Goal: Task Accomplishment & Management: Use online tool/utility

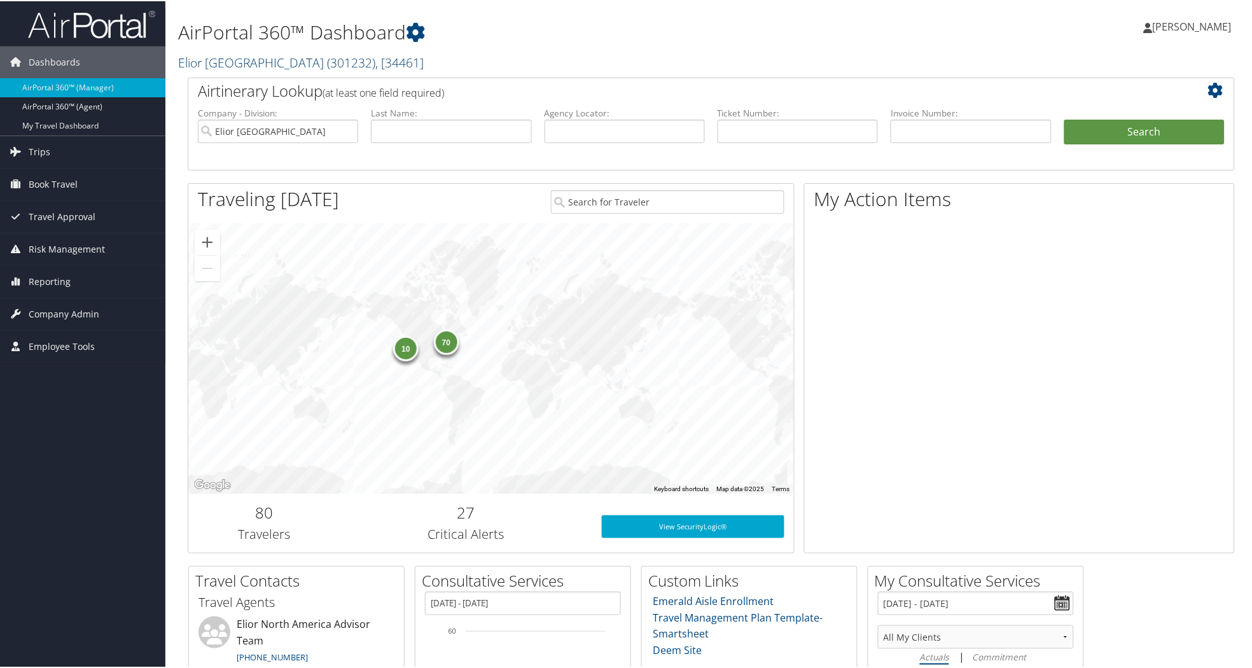
click at [234, 58] on link "Elior North America ( 301232 ) , [ 34461 ]" at bounding box center [301, 61] width 246 height 17
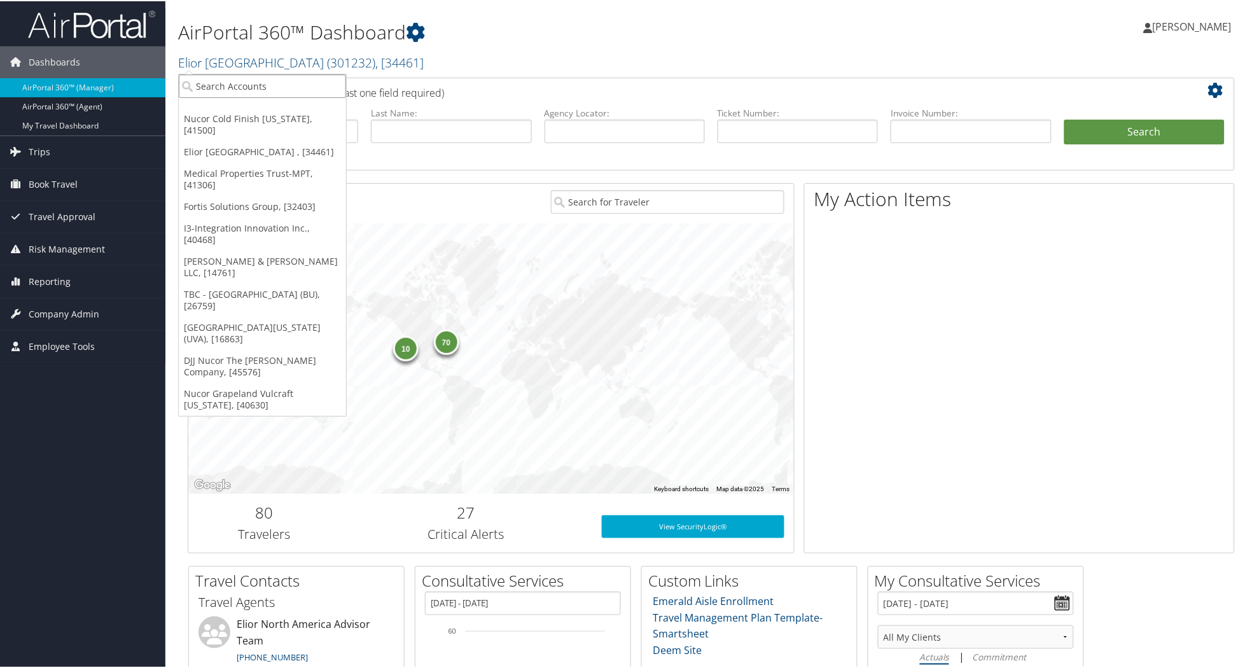
click at [265, 87] on input "search" at bounding box center [262, 85] width 167 height 24
type input "radiance"
click at [226, 109] on div "Radiance Technologies (301046), [30247]" at bounding box center [290, 107] width 236 height 11
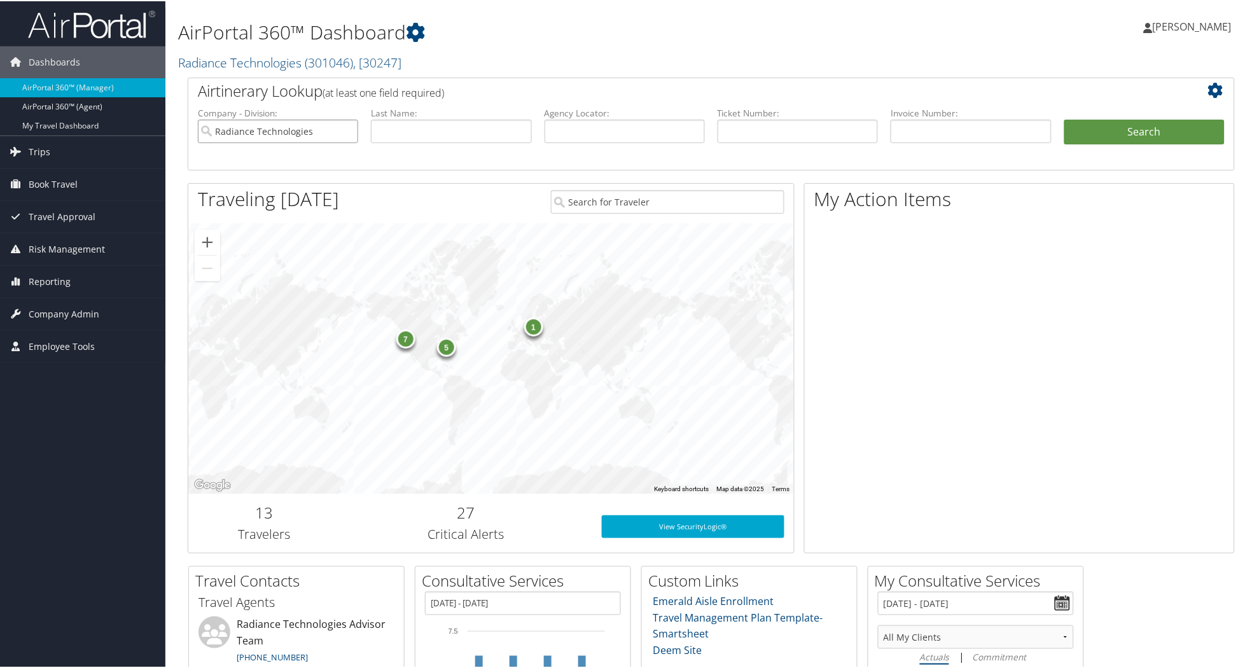
click at [347, 129] on input "Radiance Technologies" at bounding box center [278, 130] width 160 height 24
click at [574, 125] on input "text" at bounding box center [625, 130] width 160 height 24
paste input "DGMJVB"
type input "DGMJVB"
click at [1084, 131] on button "Search" at bounding box center [1144, 130] width 160 height 25
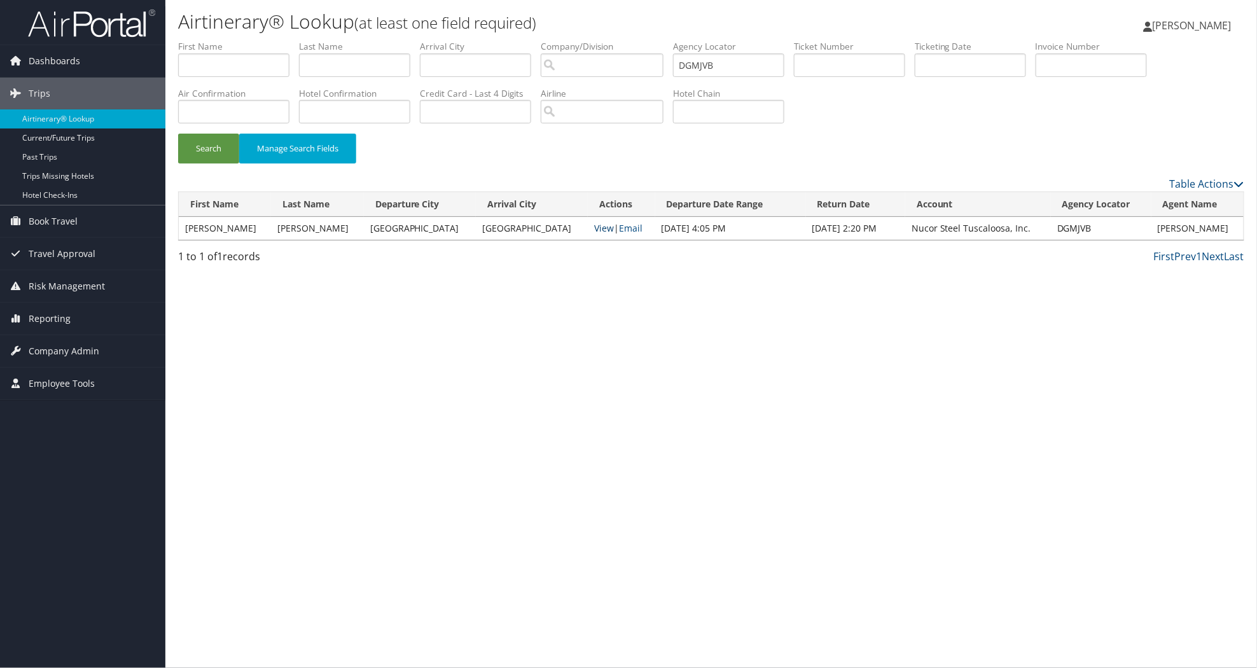
click at [594, 232] on link "View" at bounding box center [604, 228] width 20 height 12
click at [770, 66] on input "DGMJVB" at bounding box center [728, 65] width 111 height 24
type input "D"
click at [869, 65] on input "text" at bounding box center [849, 65] width 111 height 24
paste input "0167310543133"
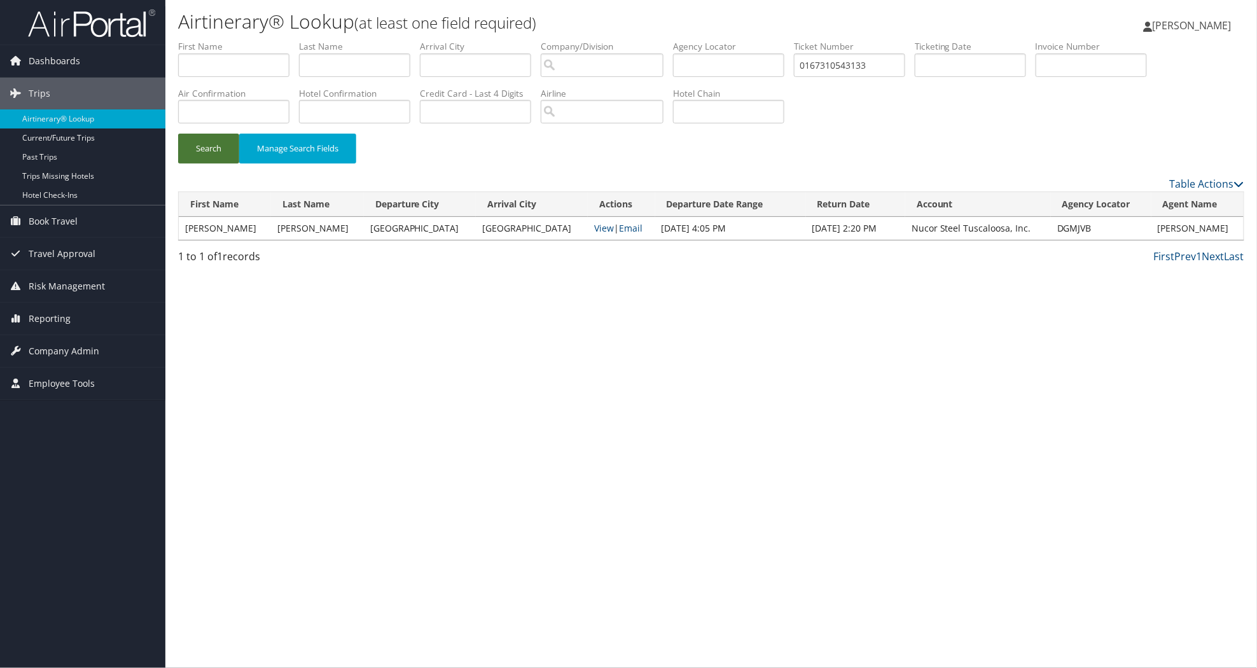
click at [216, 153] on button "Search" at bounding box center [208, 149] width 61 height 30
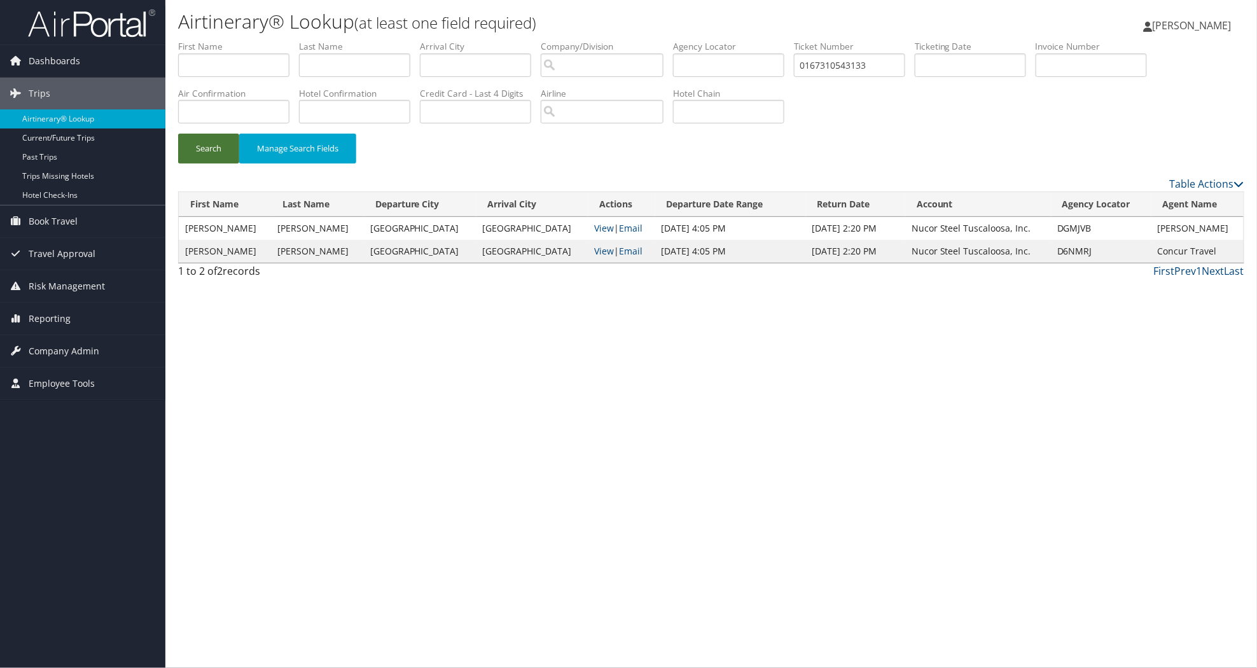
click at [202, 144] on button "Search" at bounding box center [208, 149] width 61 height 30
click at [594, 251] on link "View" at bounding box center [604, 251] width 20 height 12
click at [905, 57] on input "0167310543133" at bounding box center [849, 65] width 111 height 24
type input "0"
click at [737, 68] on input "text" at bounding box center [728, 65] width 111 height 24
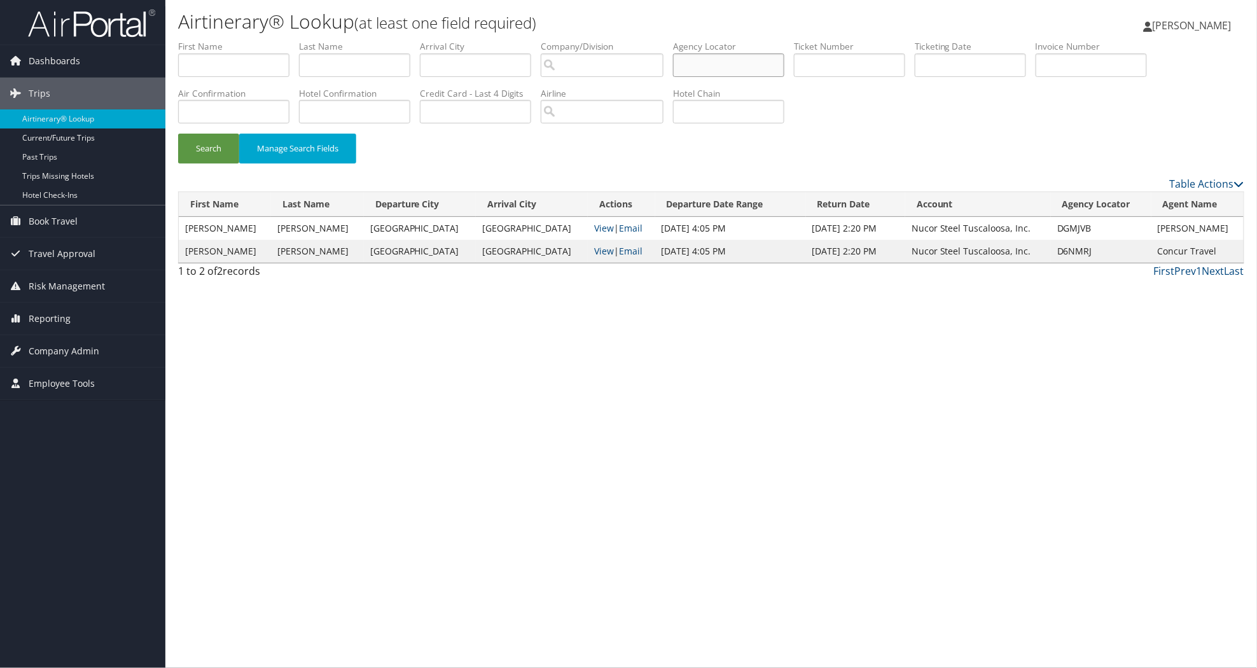
paste input "D1W8NT"
click at [213, 145] on button "Search" at bounding box center [208, 149] width 61 height 30
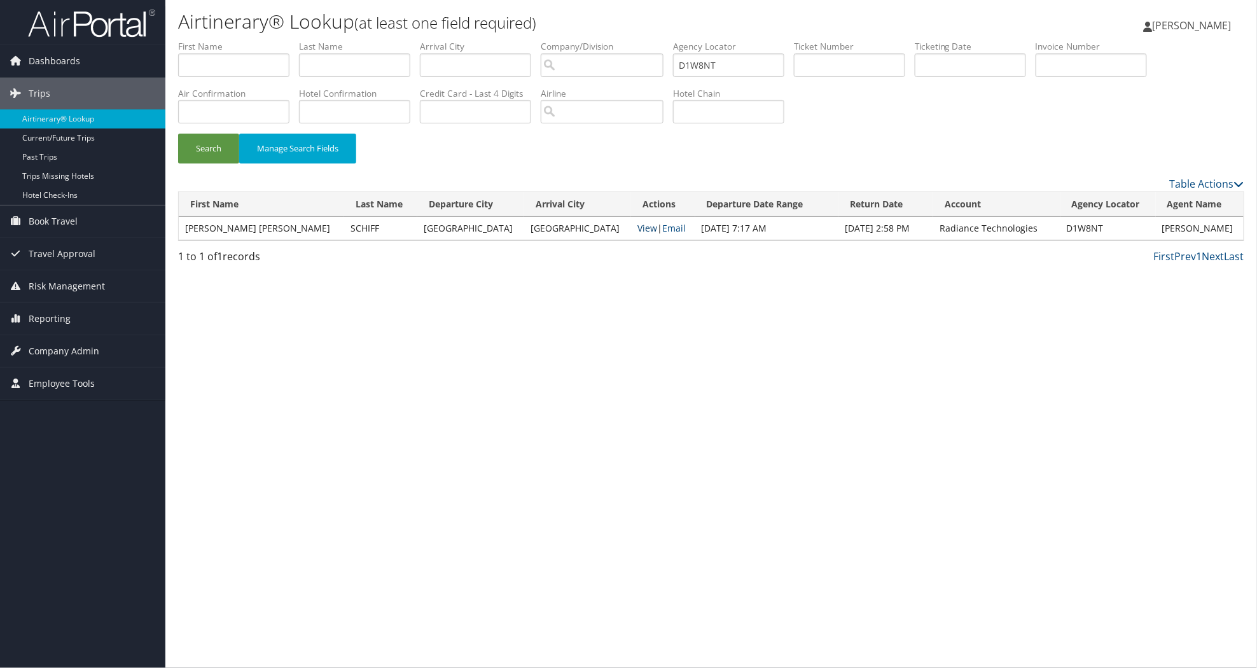
click at [637, 223] on link "View" at bounding box center [647, 228] width 20 height 12
click at [778, 64] on input "D1W8NT" at bounding box center [728, 65] width 111 height 24
type input "D"
paste input "DCZMMQ"
click at [198, 149] on button "Search" at bounding box center [208, 149] width 61 height 30
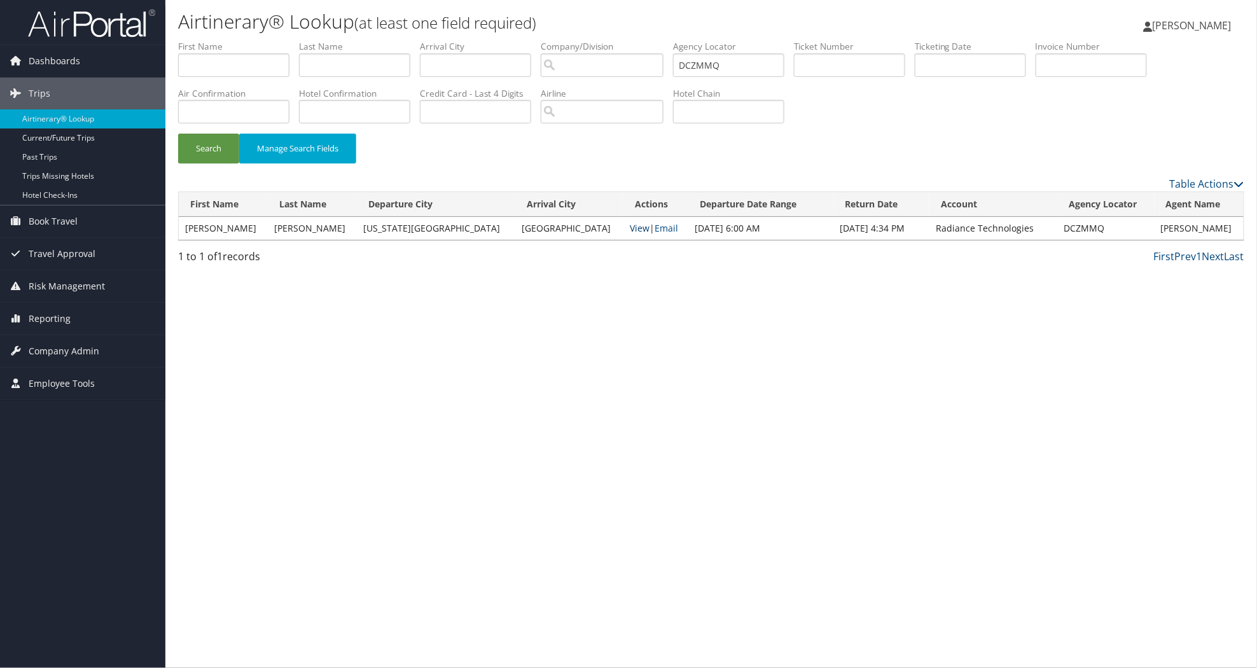
click at [630, 225] on link "View" at bounding box center [640, 228] width 20 height 12
click at [751, 67] on input "DCZMMQ" at bounding box center [728, 65] width 111 height 24
type input "D"
paste input "DFH21L"
type input "DFH21L"
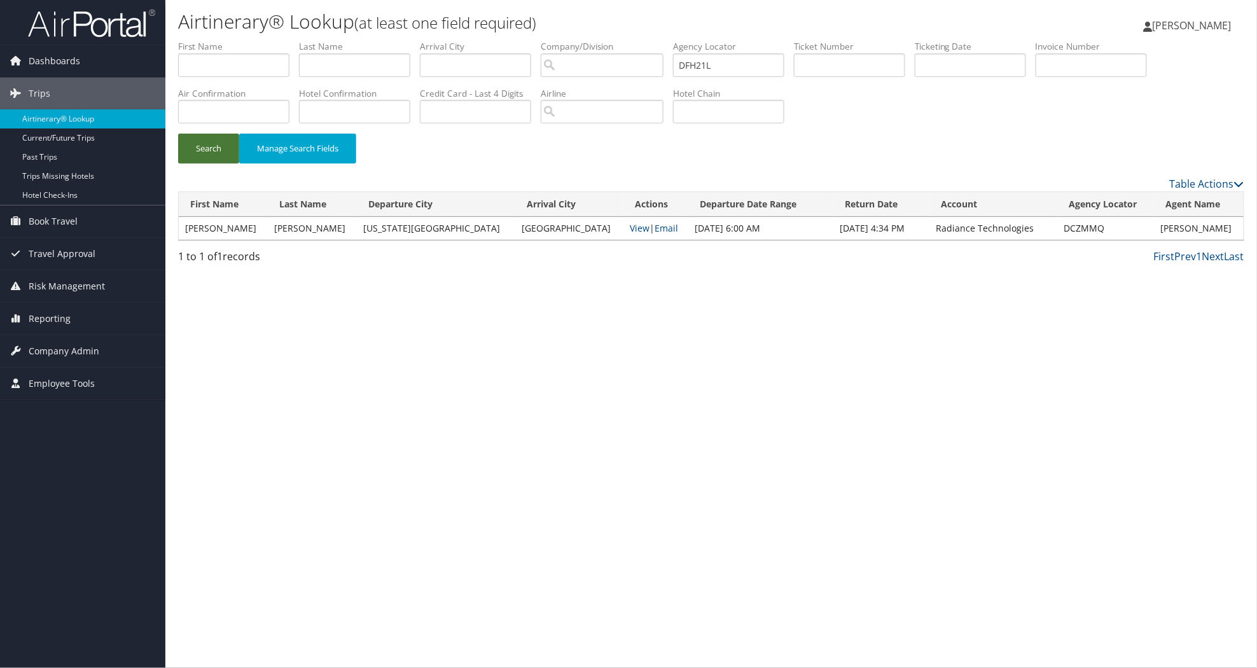
click at [213, 150] on button "Search" at bounding box center [208, 149] width 61 height 30
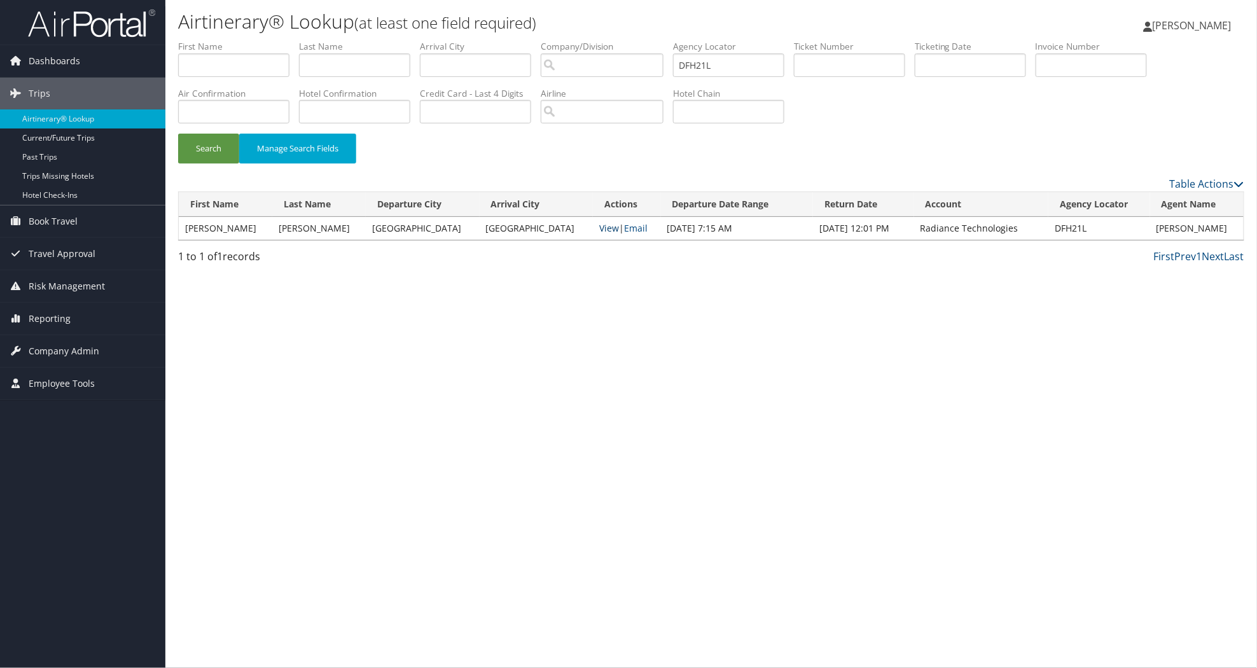
drag, startPoint x: 543, startPoint y: 226, endPoint x: 554, endPoint y: 228, distance: 10.9
click at [593, 228] on td "View | Email" at bounding box center [627, 228] width 68 height 23
click at [599, 228] on link "View" at bounding box center [609, 228] width 20 height 12
click at [57, 309] on span "Reporting" at bounding box center [50, 319] width 42 height 32
click at [59, 460] on span "Company Admin" at bounding box center [64, 466] width 71 height 32
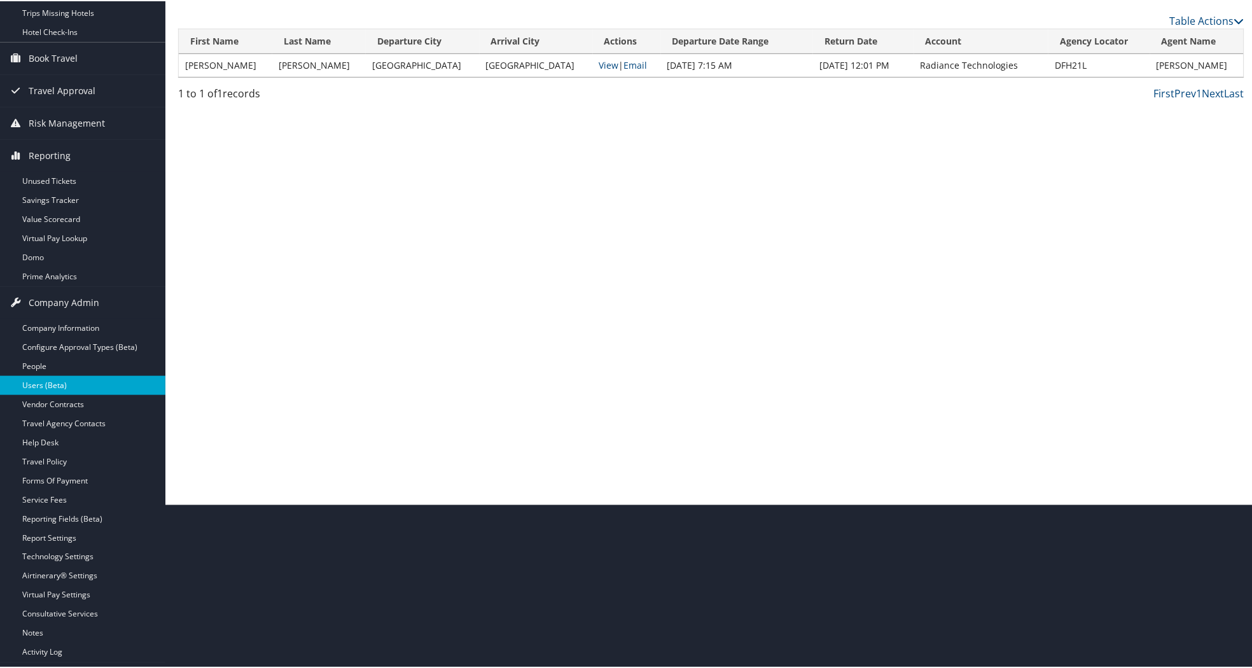
scroll to position [191, 0]
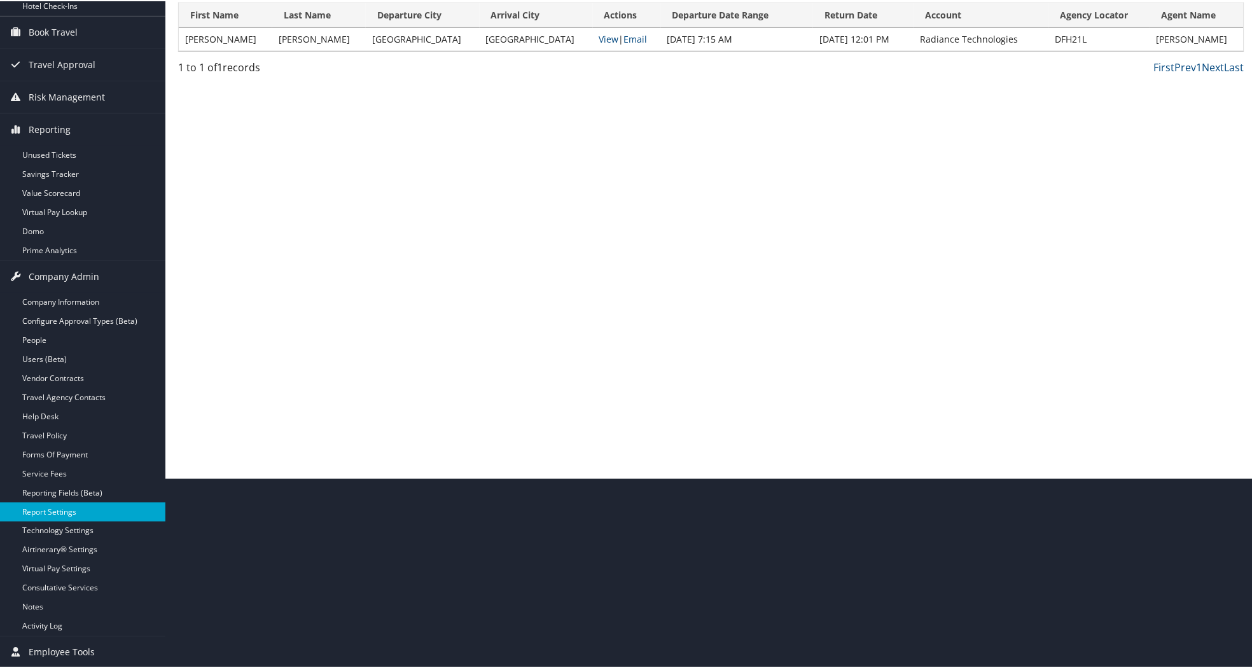
click at [62, 512] on link "Report Settings" at bounding box center [82, 510] width 165 height 19
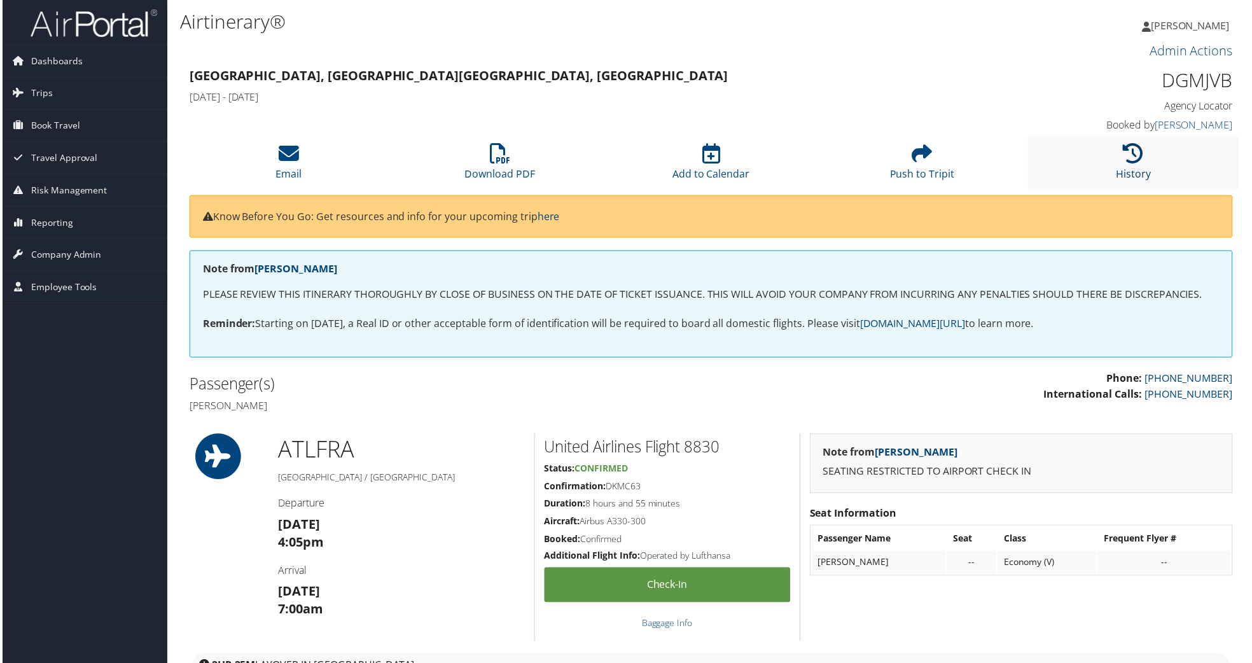
click at [1131, 163] on icon at bounding box center [1135, 154] width 20 height 20
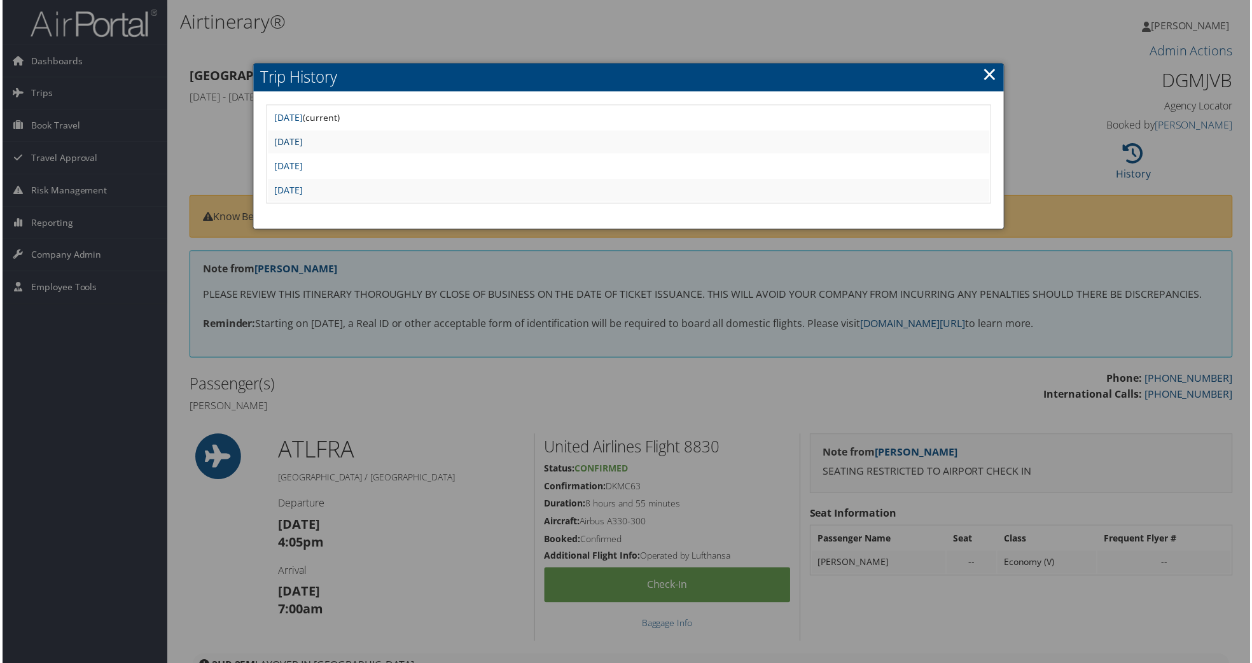
click at [302, 139] on link "Thu Sep 18 15:44:18 MDT 2025" at bounding box center [287, 142] width 29 height 12
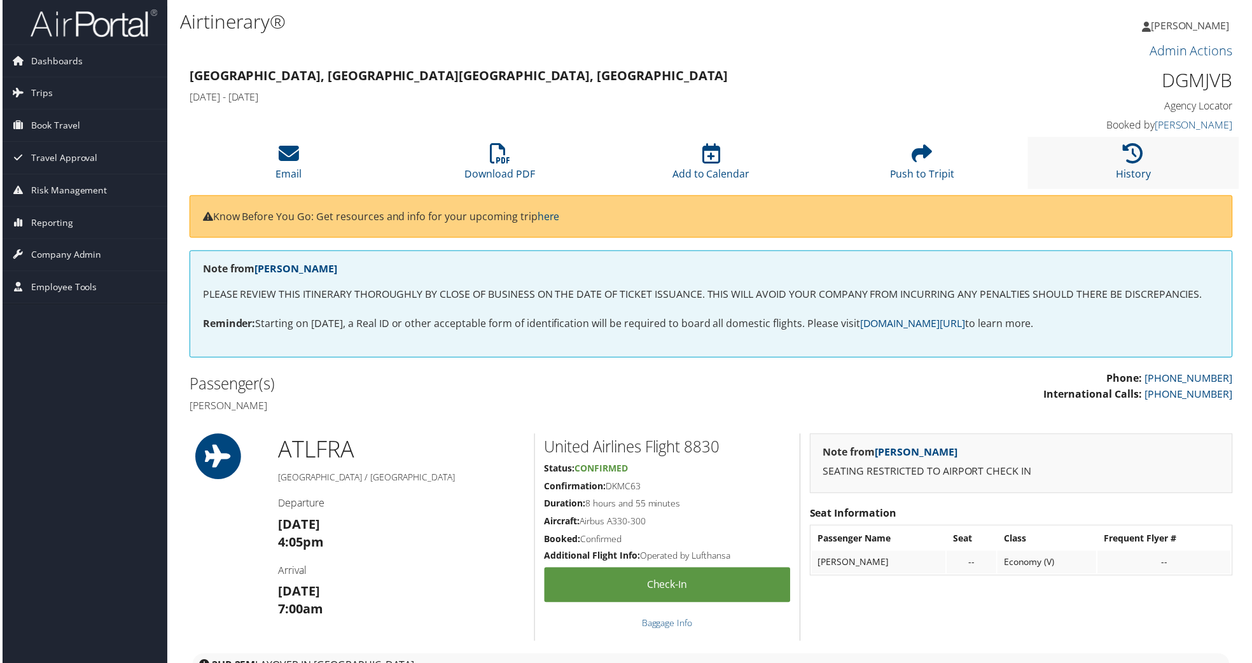
click at [1144, 151] on li "History" at bounding box center [1135, 163] width 212 height 52
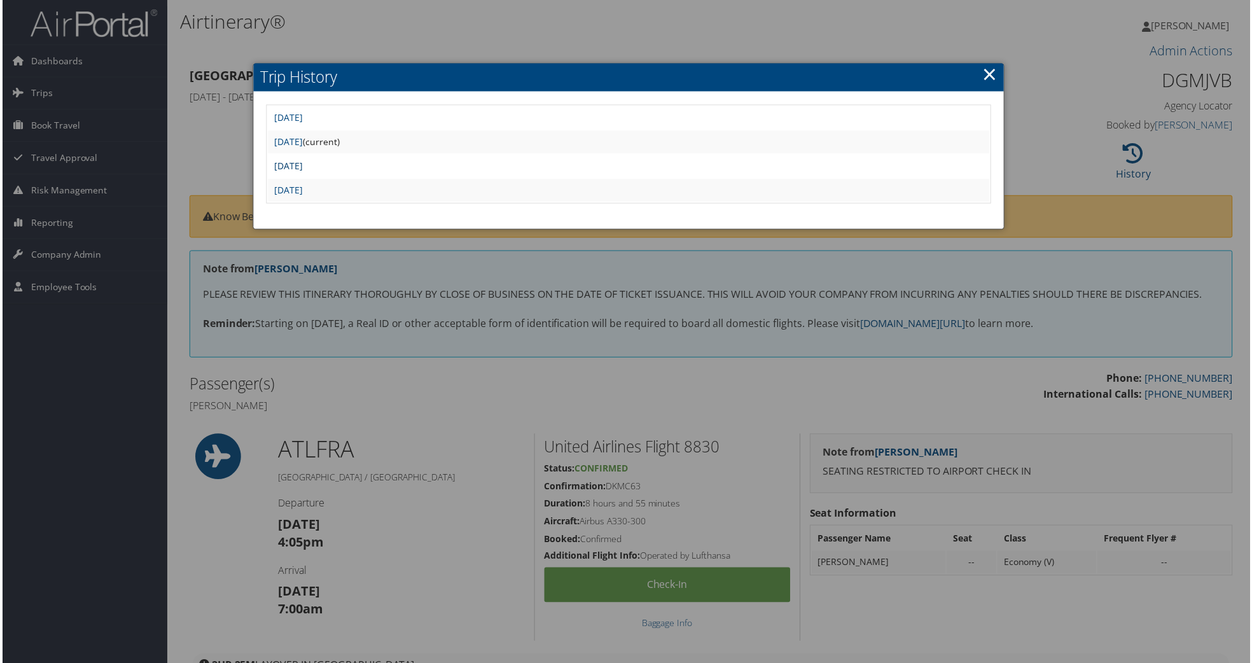
click at [302, 161] on link "Thu Sep 18 15:20:29 MDT 2025" at bounding box center [287, 166] width 29 height 12
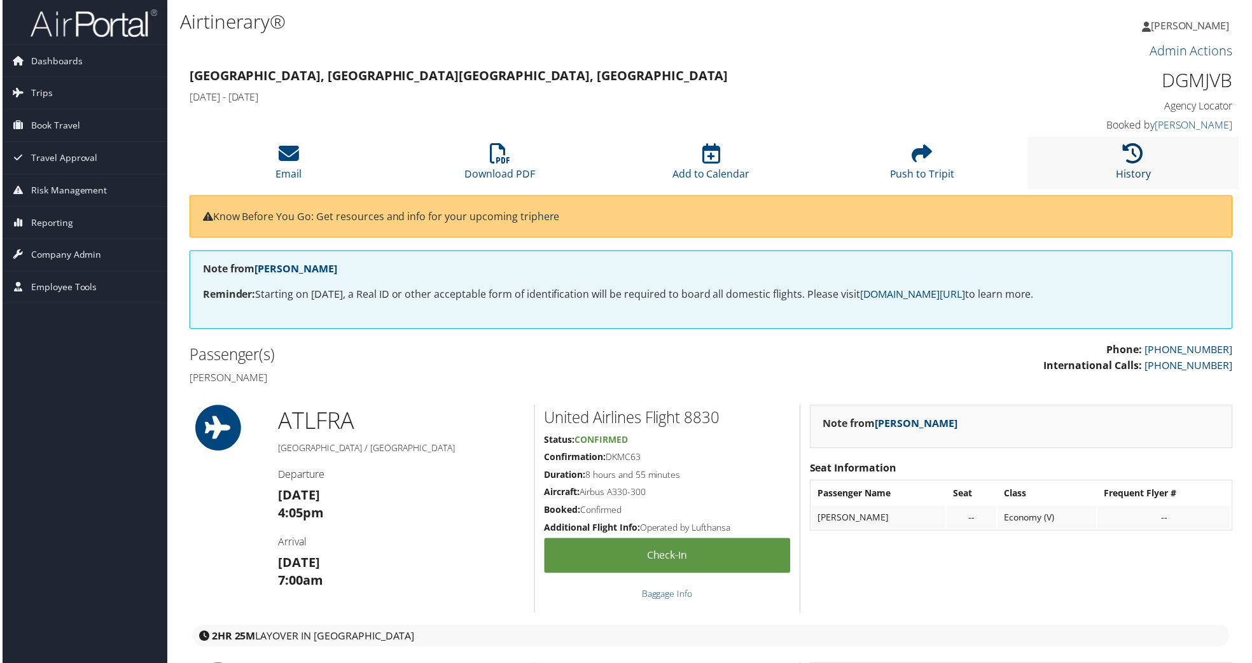
click at [1134, 144] on icon at bounding box center [1135, 154] width 20 height 20
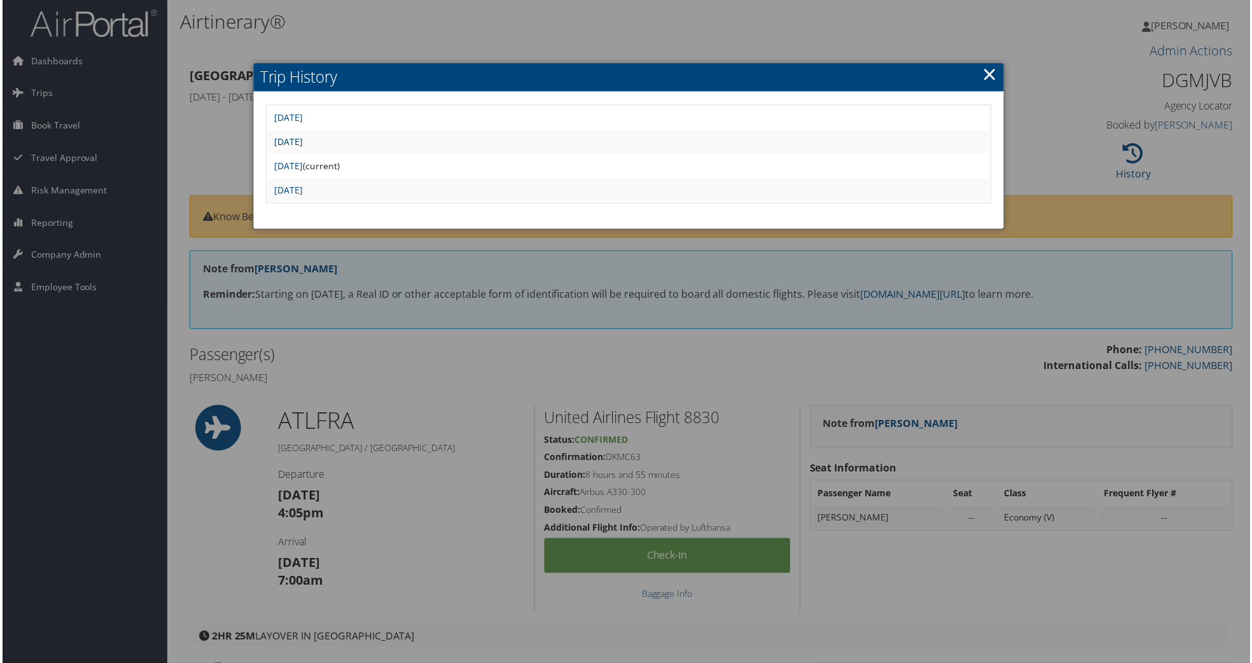
click at [302, 139] on link "Thu Sep 18 15:44:18 MDT 2025" at bounding box center [287, 142] width 29 height 12
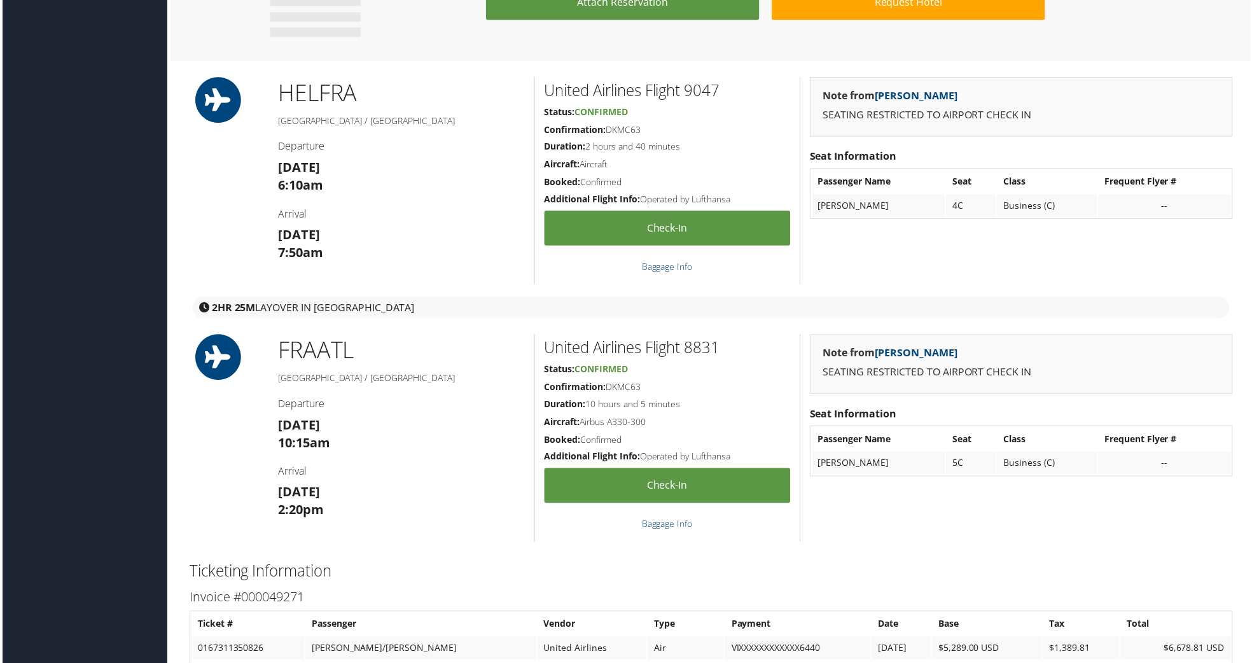
scroll to position [1433, 0]
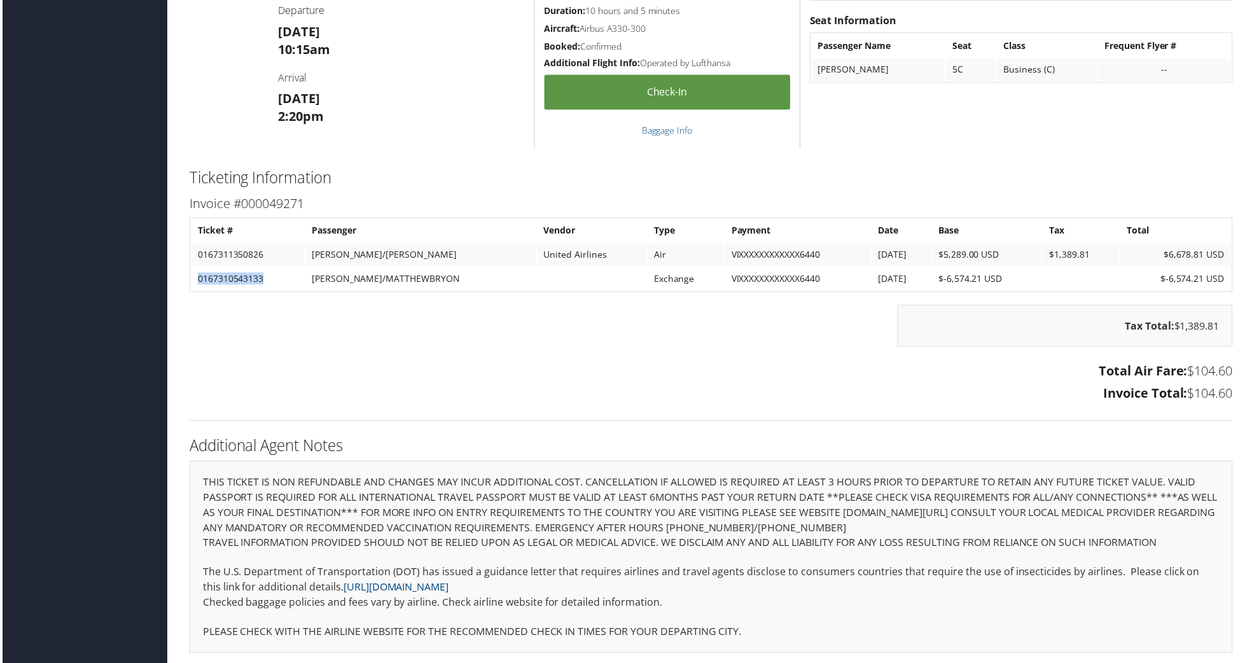
drag, startPoint x: 191, startPoint y: 274, endPoint x: 264, endPoint y: 281, distance: 73.5
click at [264, 281] on td "0167310543133" at bounding box center [246, 279] width 113 height 23
copy td "0167310543133"
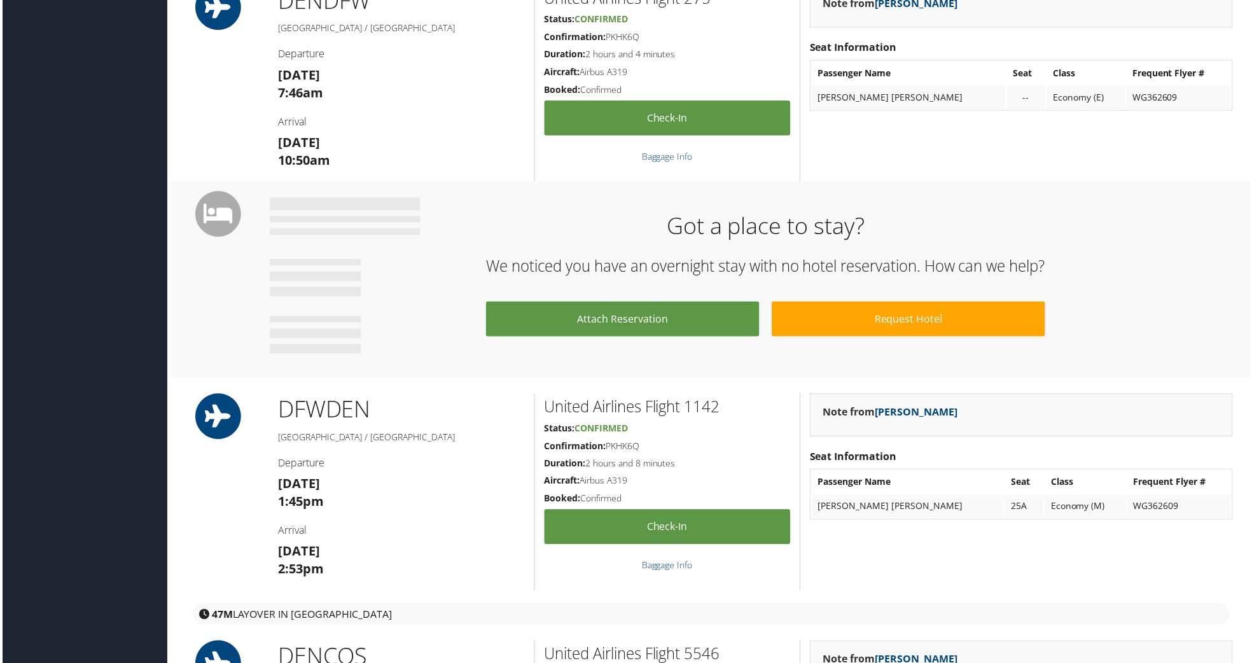
scroll to position [359, 0]
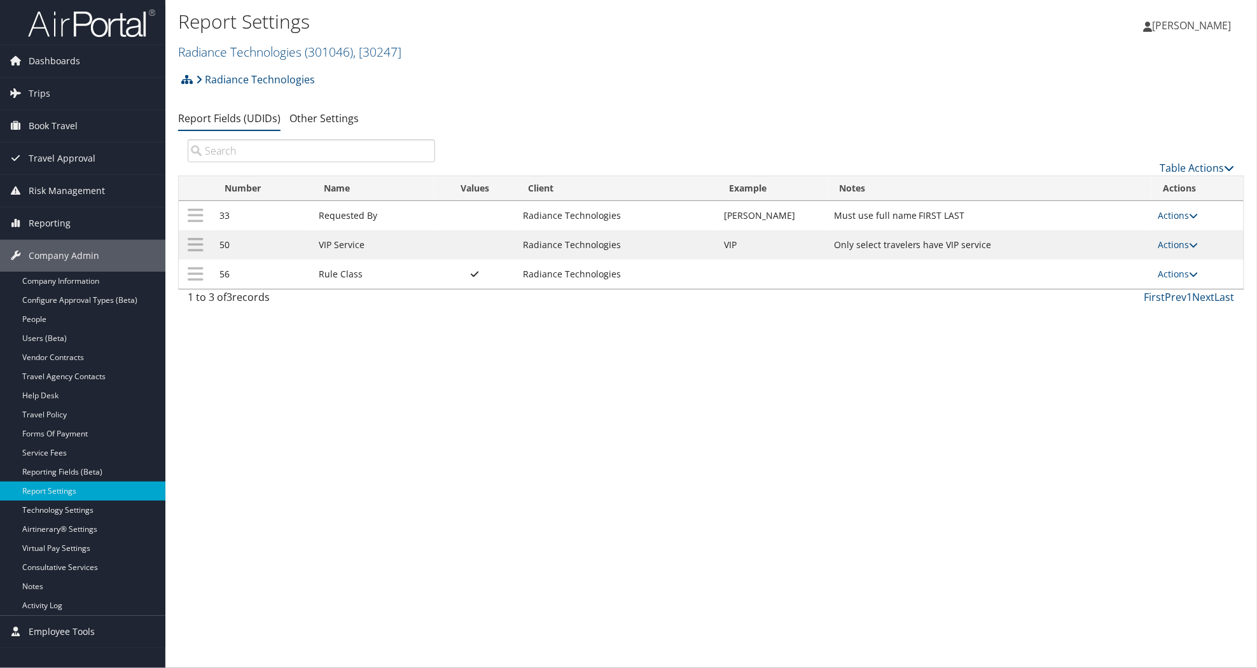
click at [104, 15] on img at bounding box center [91, 23] width 127 height 30
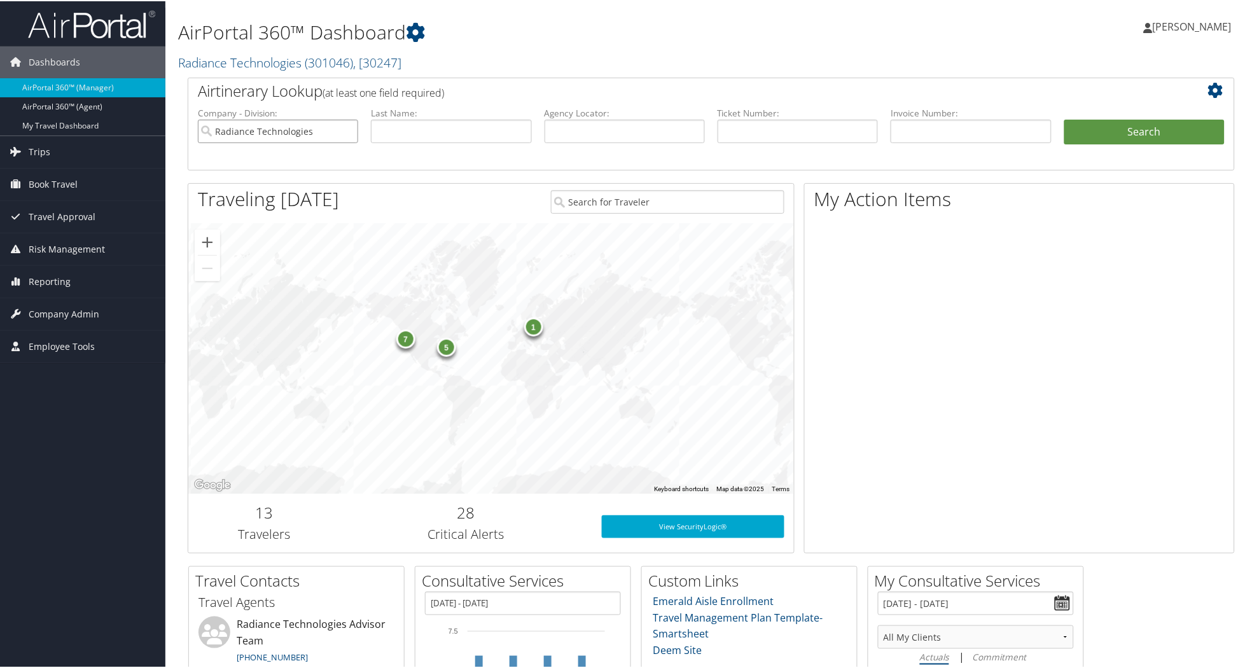
click at [349, 129] on input "Radiance Technologies" at bounding box center [278, 130] width 160 height 24
click at [631, 141] on input "text" at bounding box center [625, 130] width 160 height 24
paste input "DG5DVP"
type input "DG5DVP"
click at [1095, 119] on button "Search" at bounding box center [1144, 130] width 160 height 25
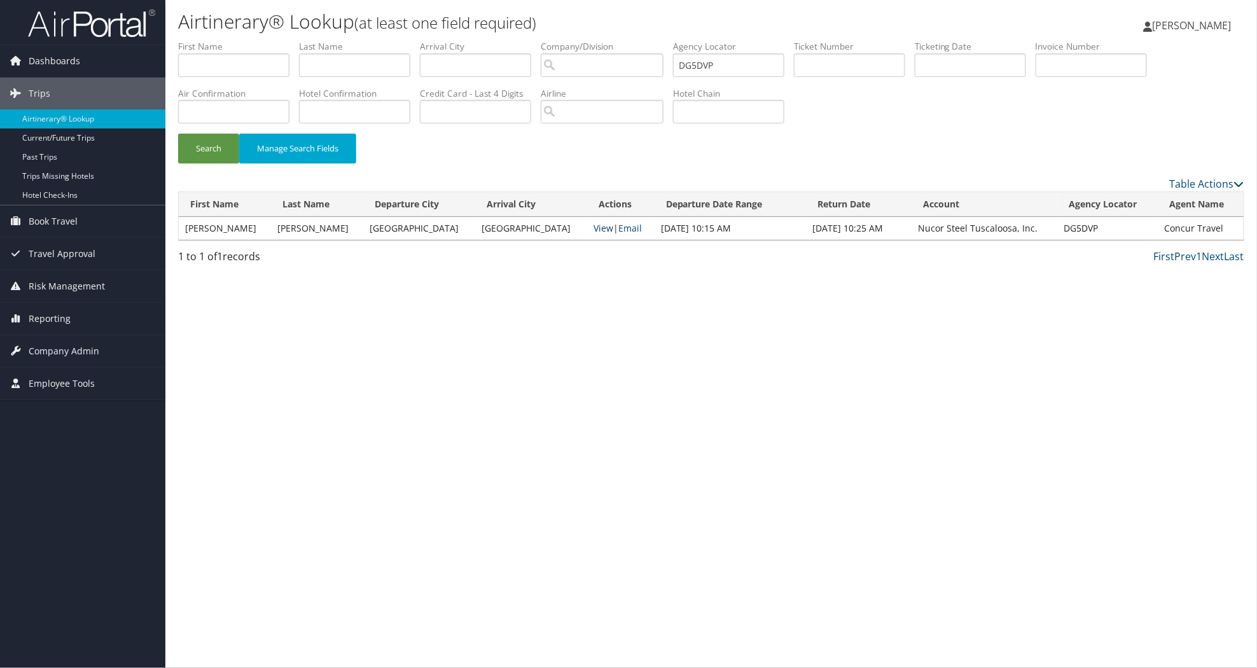
click at [594, 230] on link "View" at bounding box center [604, 228] width 20 height 12
click at [767, 65] on input "DG5DVP" at bounding box center [728, 65] width 111 height 24
type input "D"
paste input "DGZ4MS"
type input "DGZ4MS"
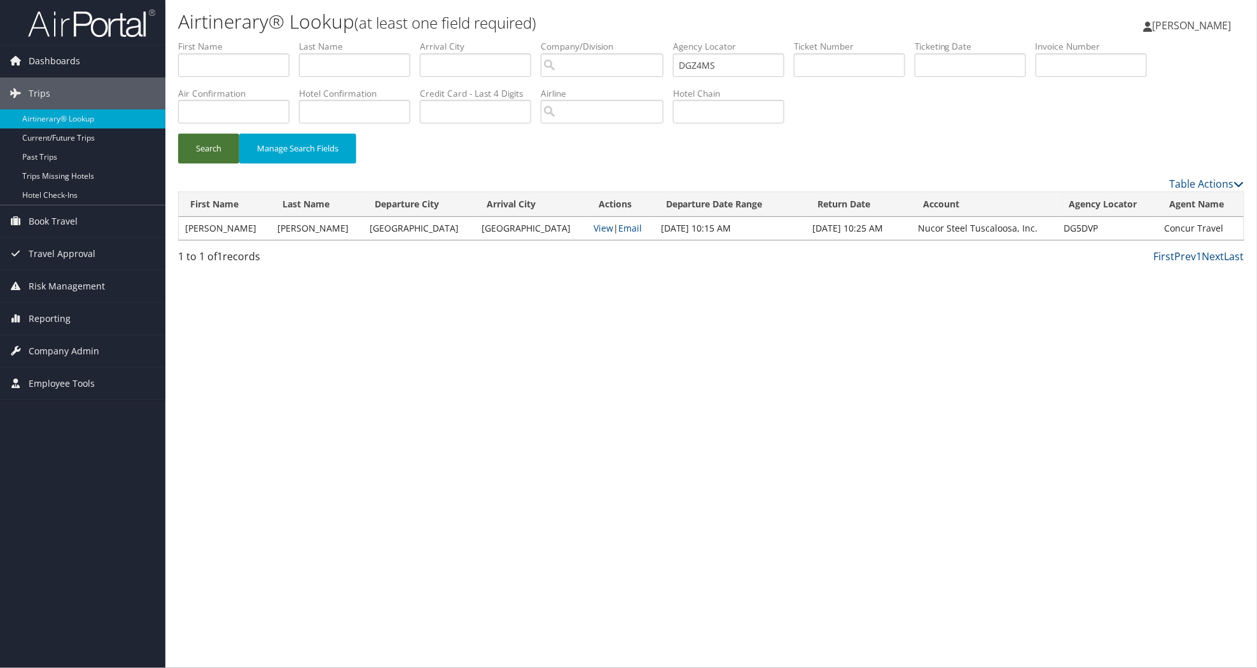
click at [202, 141] on button "Search" at bounding box center [208, 149] width 61 height 30
click at [594, 226] on link "View" at bounding box center [604, 228] width 20 height 12
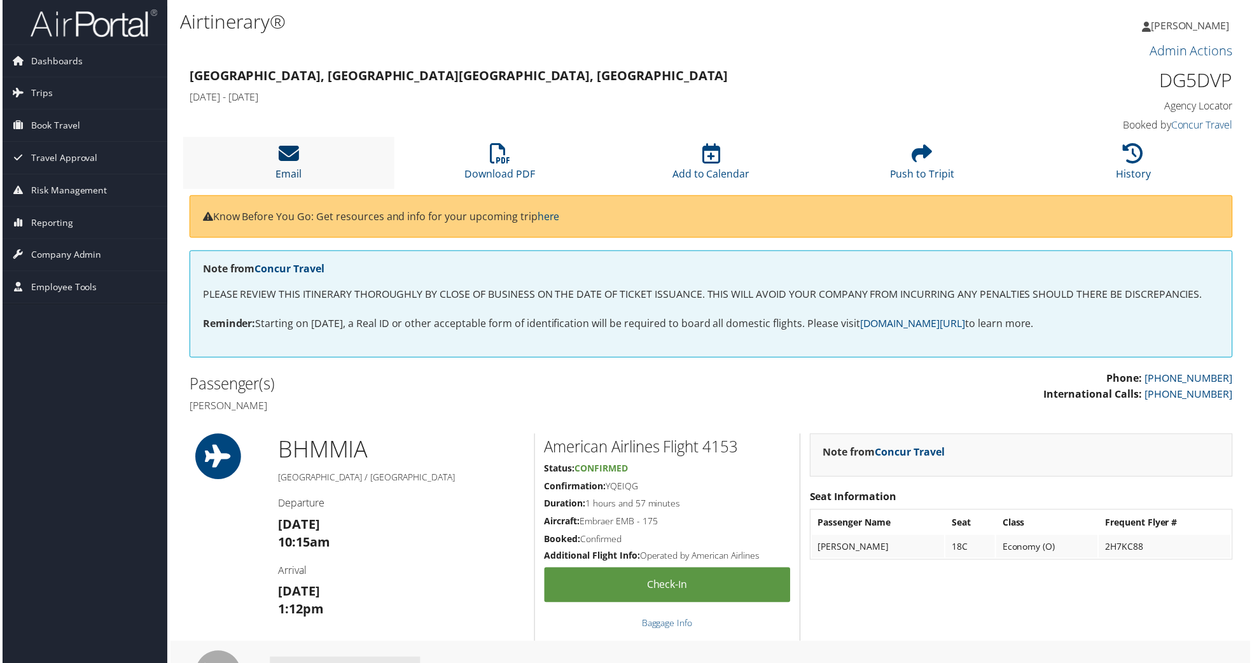
click at [289, 148] on icon at bounding box center [287, 154] width 20 height 20
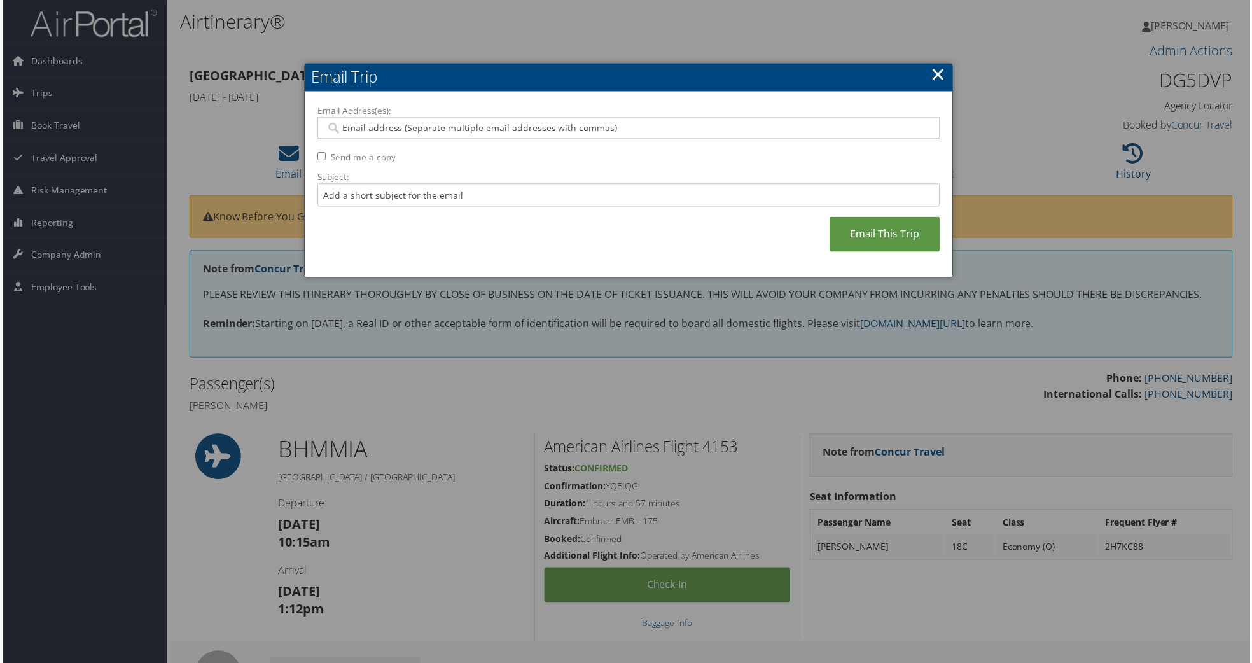
click at [401, 123] on input "Email Address(es):" at bounding box center [628, 128] width 608 height 13
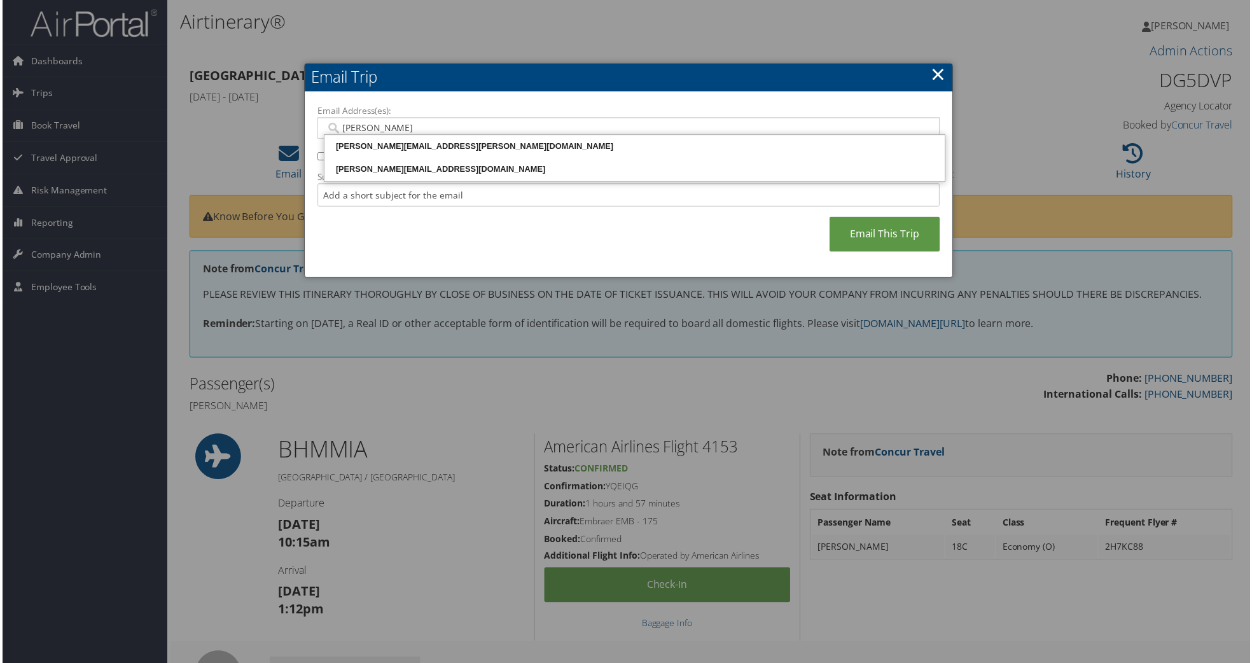
type input "[PERSON_NAME]."
click at [398, 142] on div "[PERSON_NAME][EMAIL_ADDRESS][PERSON_NAME][DOMAIN_NAME]" at bounding box center [634, 147] width 619 height 13
type input "scott.gaddy@nucor.com"
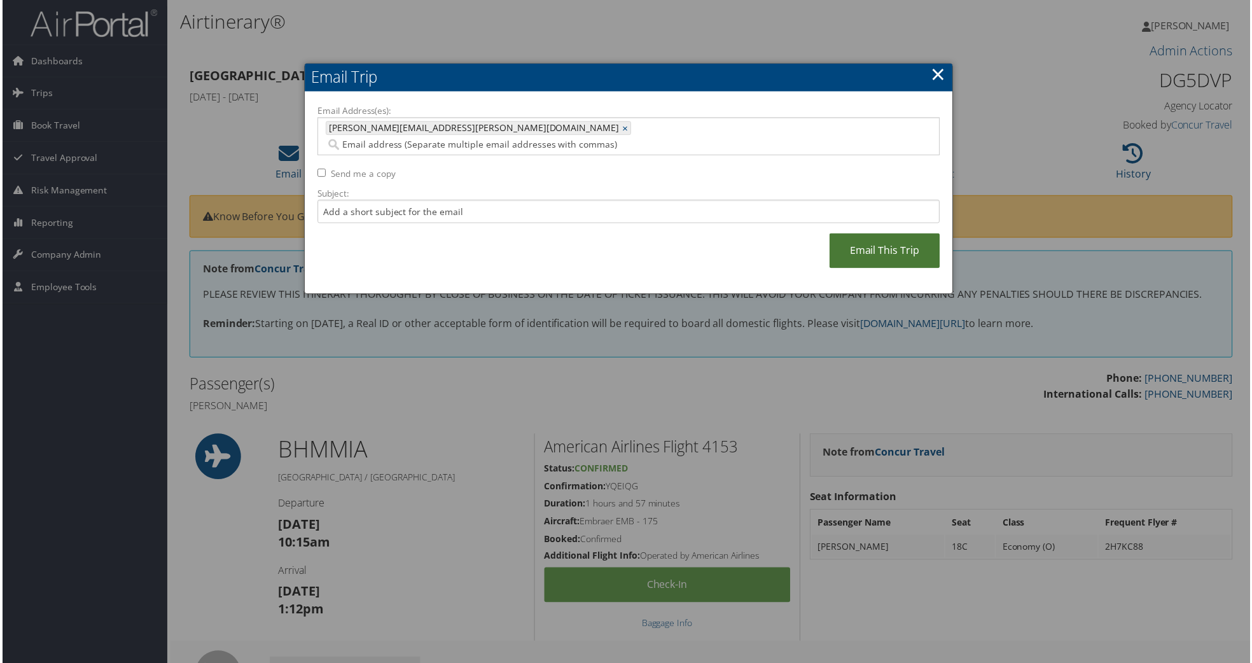
click at [901, 234] on link "Email This Trip" at bounding box center [885, 251] width 111 height 35
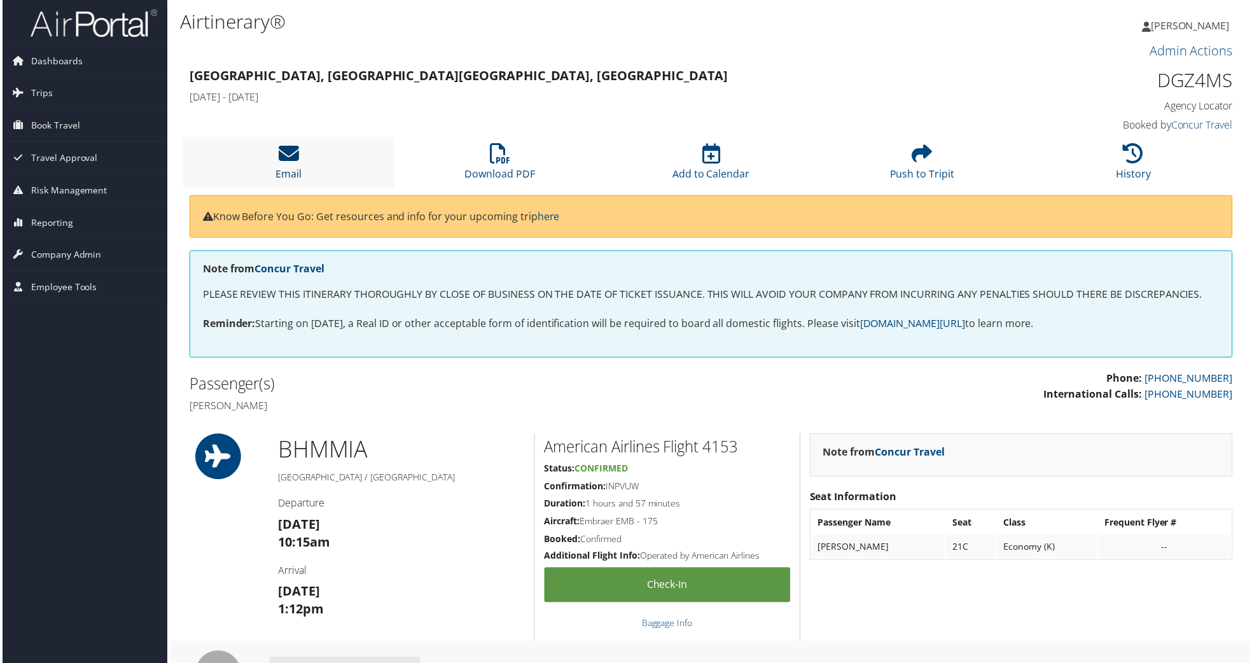
click at [293, 153] on icon at bounding box center [287, 154] width 20 height 20
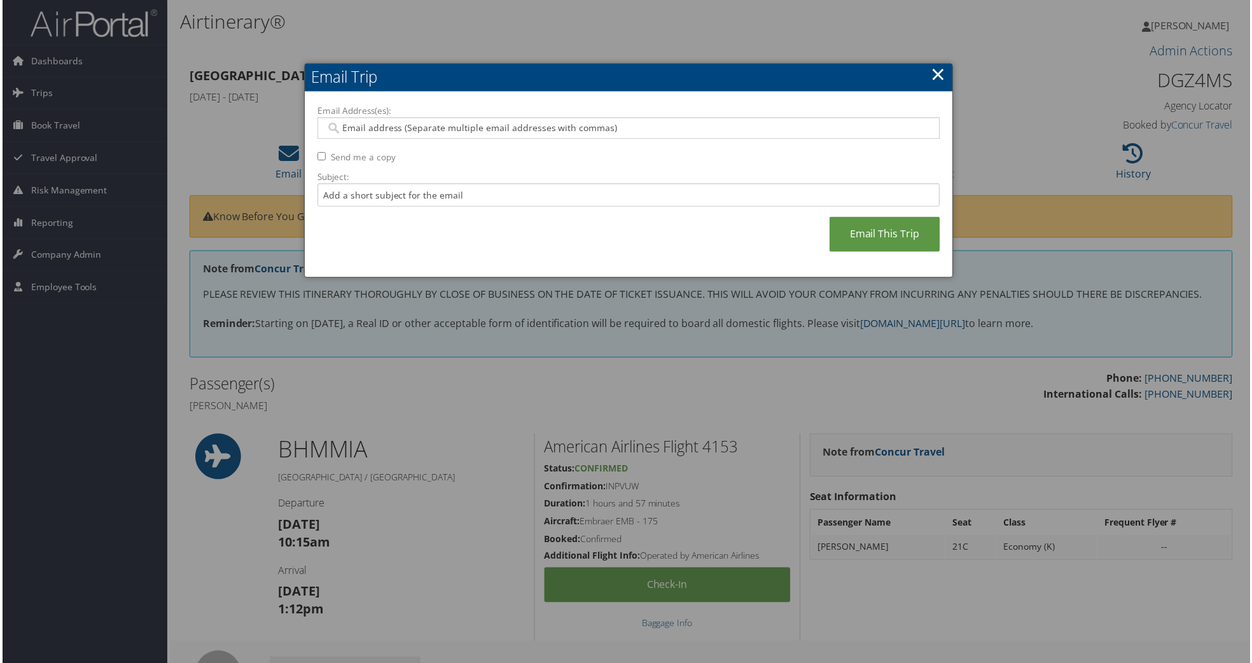
click at [382, 125] on input "Email Address(es):" at bounding box center [628, 128] width 608 height 13
type input "[PERSON_NAME][EMAIL_ADDRESS][PERSON_NAME][DOMAIN_NAME]"
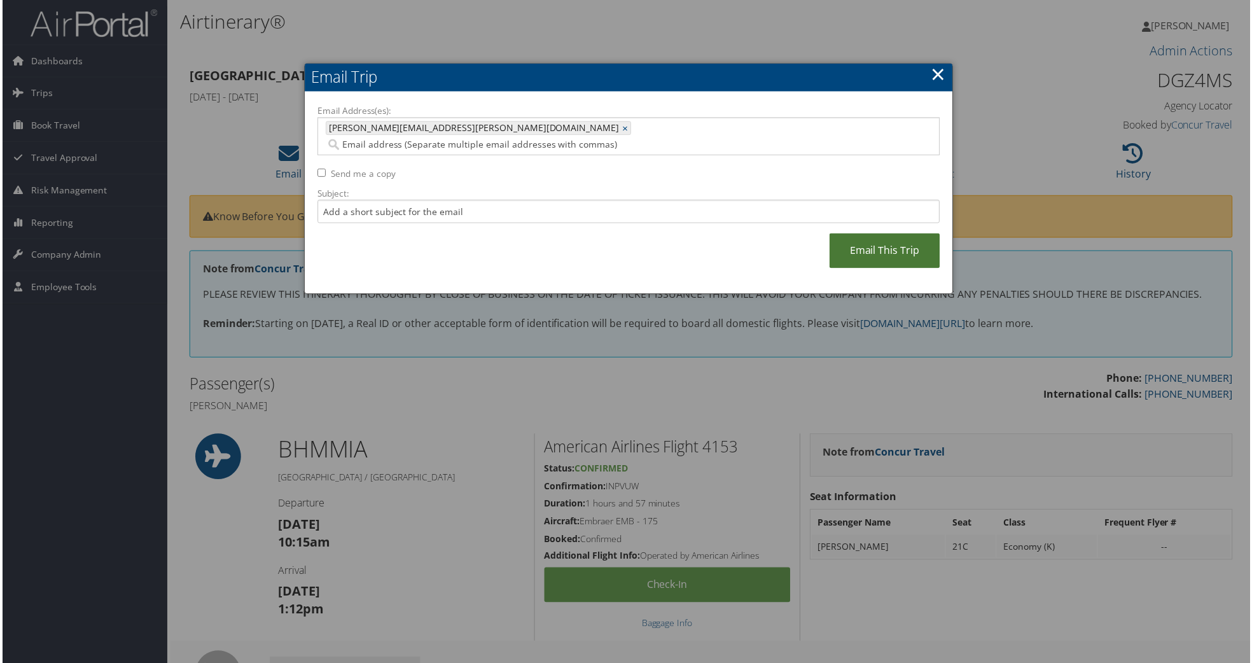
click at [883, 239] on link "Email This Trip" at bounding box center [885, 251] width 111 height 35
